Goal: Task Accomplishment & Management: Use online tool/utility

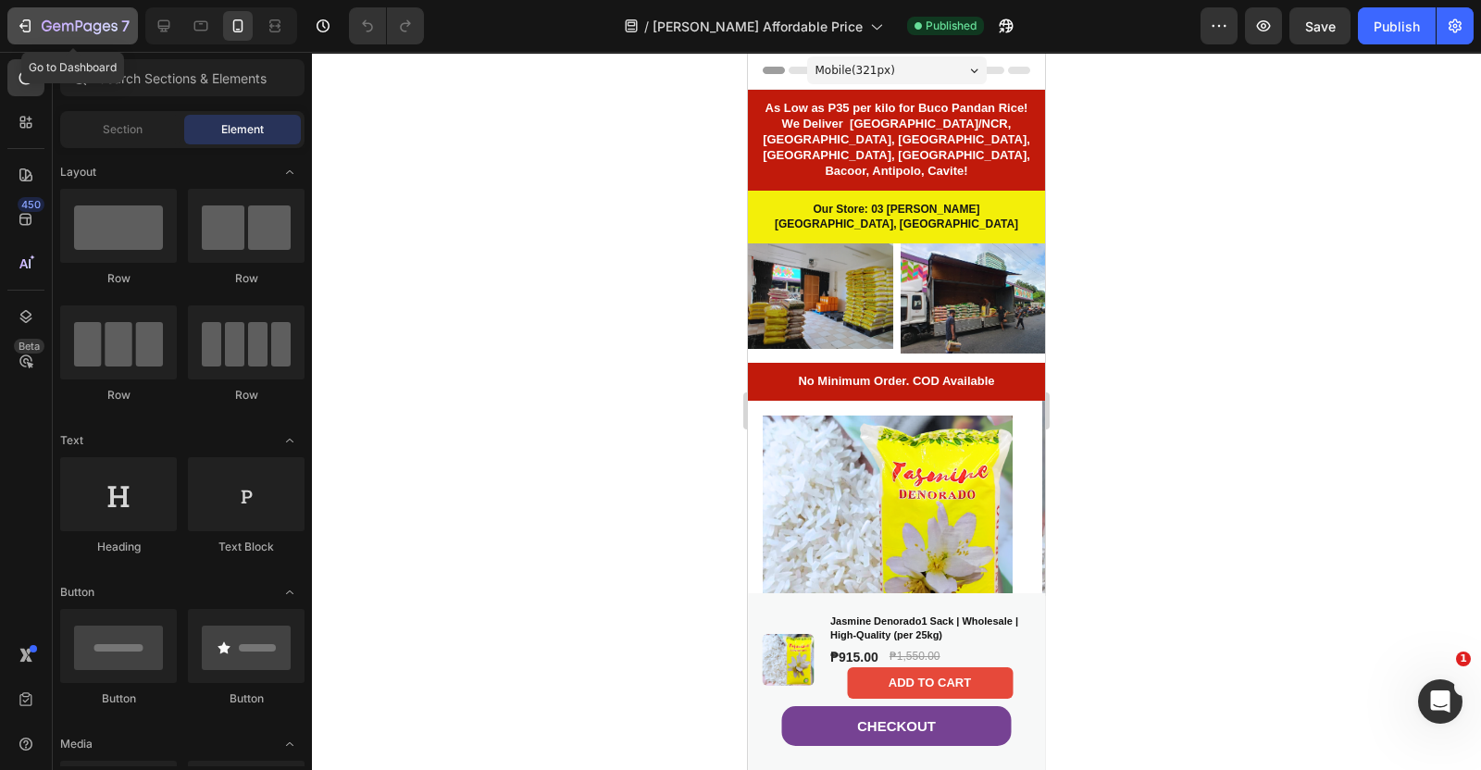
click at [28, 28] on icon "button" at bounding box center [25, 26] width 19 height 19
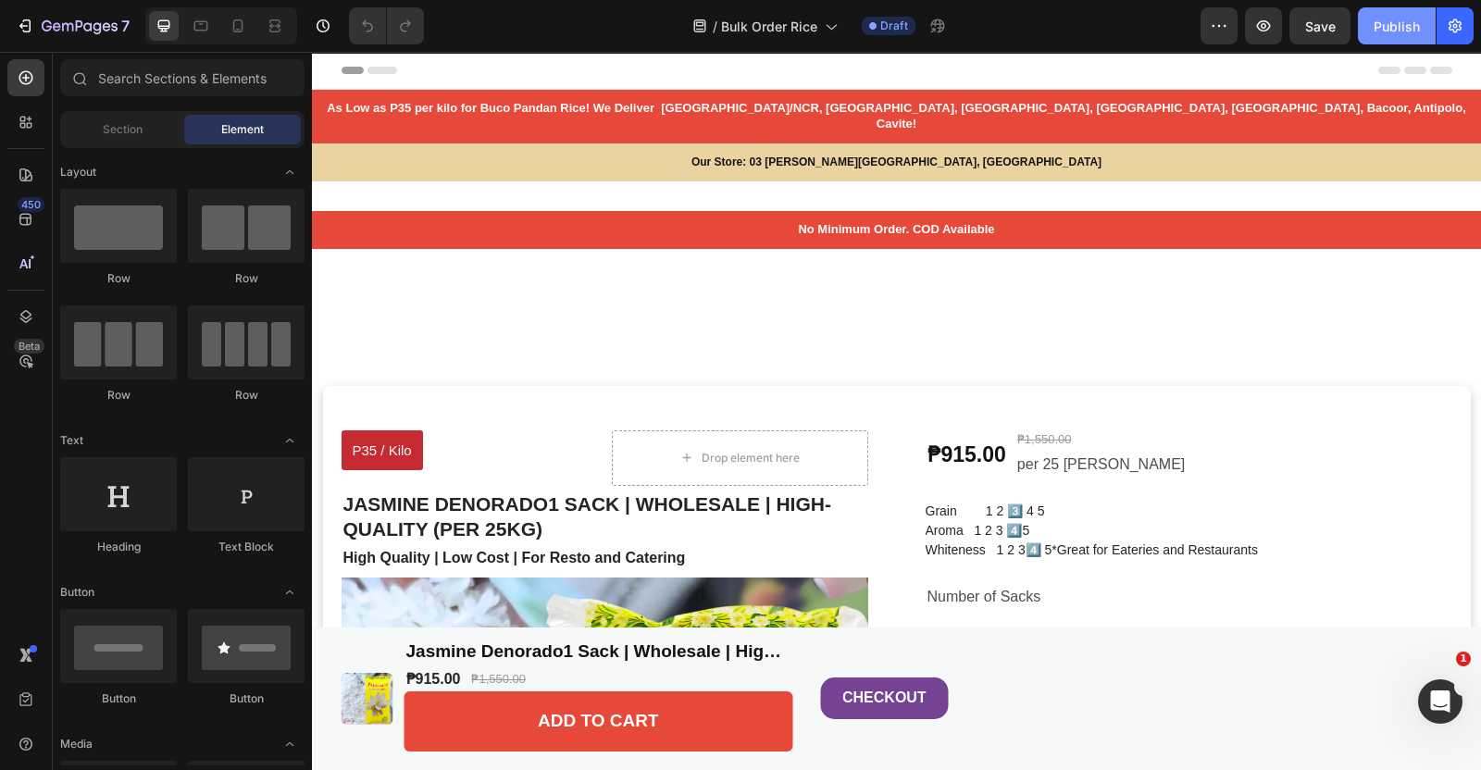
click at [1393, 18] on div "Publish" at bounding box center [1396, 26] width 46 height 19
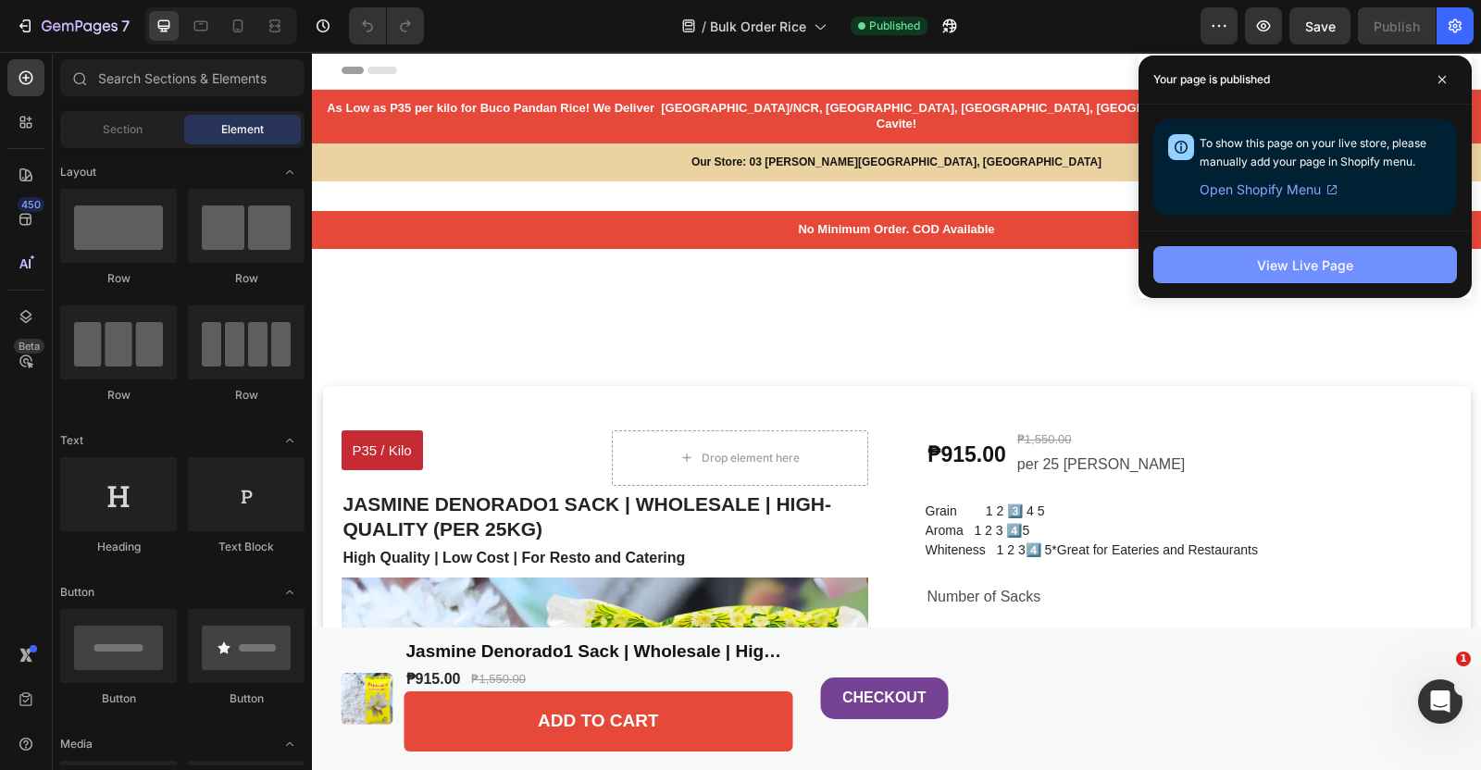
click at [1233, 269] on button "View Live Page" at bounding box center [1305, 264] width 304 height 37
